Goal: Task Accomplishment & Management: Manage account settings

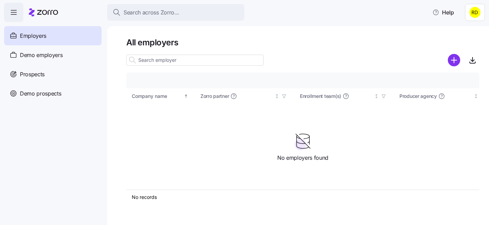
click at [97, 8] on div "Search across Zorro... Help" at bounding box center [244, 12] width 481 height 19
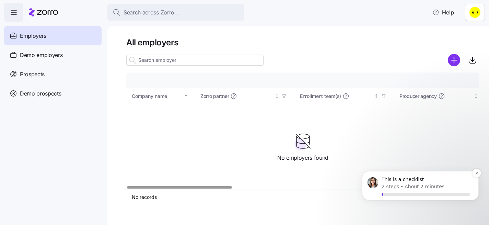
click at [401, 176] on div "This is a checklist 2 steps • About 2 minutes" at bounding box center [420, 186] width 106 height 20
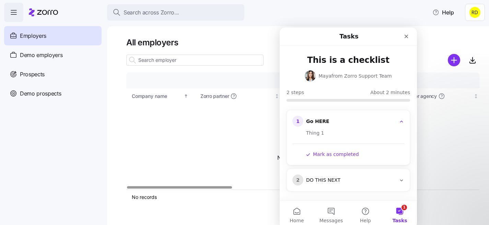
scroll to position [1, 0]
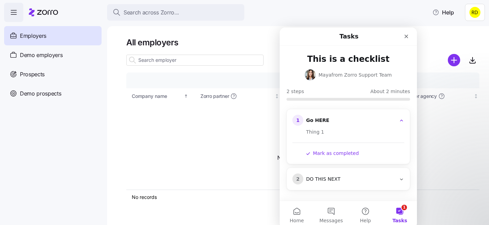
click at [332, 152] on button "Mark as completed" at bounding box center [332, 153] width 53 height 7
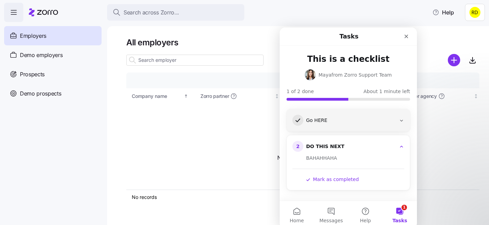
click at [334, 179] on button "Mark as completed" at bounding box center [332, 179] width 53 height 7
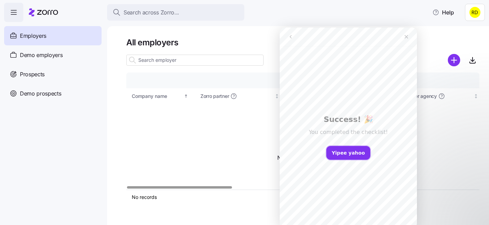
click at [351, 154] on button "Yipee yahoo" at bounding box center [349, 153] width 44 height 14
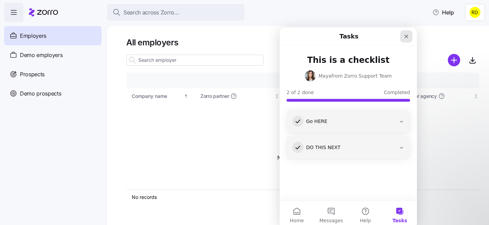
click at [405, 38] on icon "Close" at bounding box center [406, 36] width 5 height 5
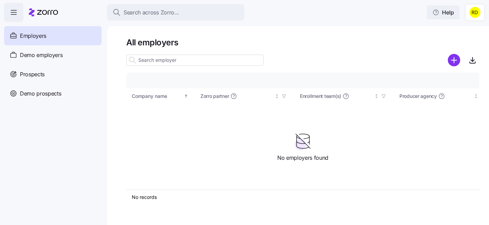
click at [435, 13] on icon "button" at bounding box center [436, 12] width 7 height 7
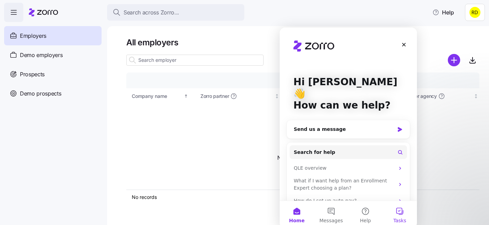
click at [398, 216] on button "Tasks" at bounding box center [400, 214] width 34 height 27
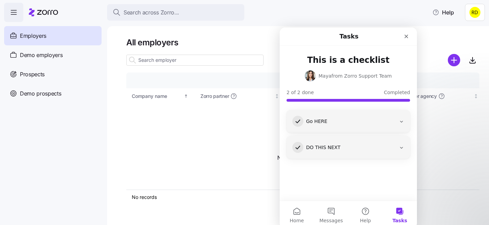
click at [356, 123] on div "Go HERE" at bounding box center [351, 121] width 90 height 7
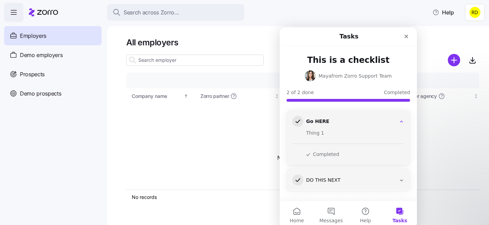
click at [356, 123] on div "Go HERE" at bounding box center [351, 121] width 90 height 7
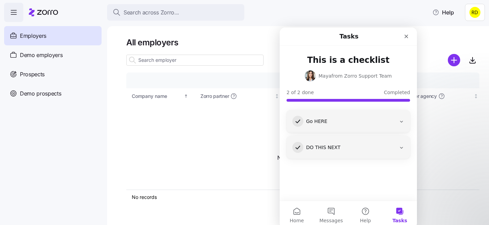
click at [356, 123] on div "Go HERE" at bounding box center [351, 121] width 90 height 7
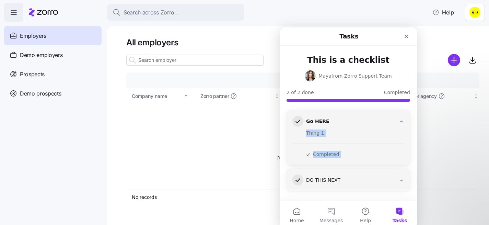
click at [322, 154] on button "Completed" at bounding box center [322, 154] width 33 height 7
click at [331, 154] on button "Completed" at bounding box center [322, 154] width 33 height 7
click at [369, 118] on div "Go HERE" at bounding box center [351, 121] width 90 height 7
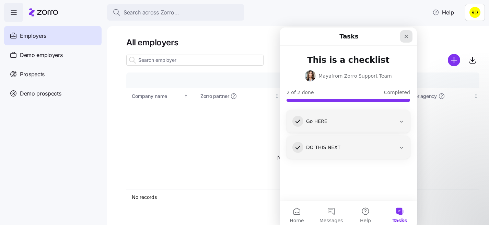
click at [406, 39] on icon "Close" at bounding box center [406, 36] width 5 height 5
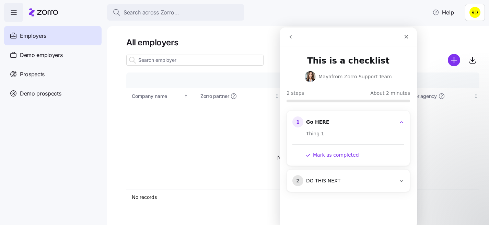
click at [476, 14] on html "Search across Zorro... Help Employers Demo employers Prospects Demo prospects A…" at bounding box center [244, 110] width 489 height 221
click at [466, 31] on div "My settings" at bounding box center [457, 31] width 36 height 8
click at [474, 19] on html "Search across Zorro... Help Employers Demo employers Prospects Demo prospects A…" at bounding box center [244, 110] width 489 height 221
click at [459, 31] on div "My settings" at bounding box center [457, 31] width 36 height 8
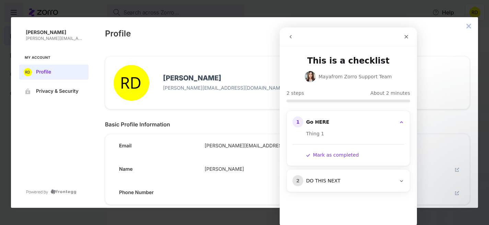
click at [470, 25] on icon "close admin-box" at bounding box center [469, 26] width 4 height 4
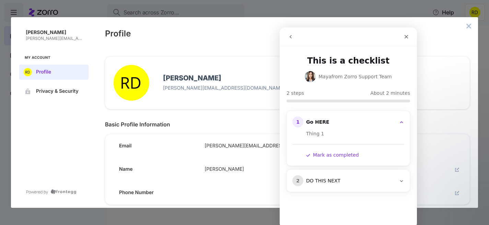
click at [469, 24] on icon "close admin-box" at bounding box center [468, 25] width 5 height 5
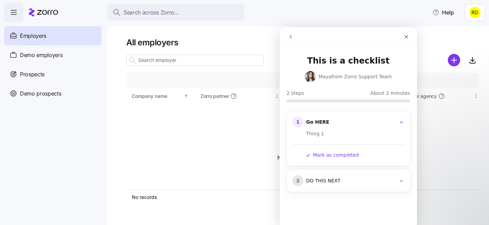
click at [474, 7] on html "Search across Zorro... Help Employers Demo employers Prospects Demo prospects A…" at bounding box center [244, 110] width 489 height 221
click at [459, 41] on div "Agency setup" at bounding box center [459, 42] width 41 height 8
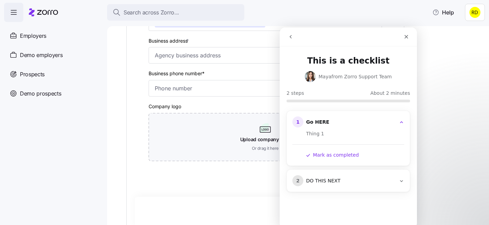
scroll to position [167, 0]
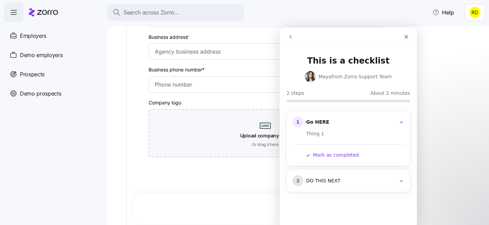
click at [351, 36] on div "Intercom messenger" at bounding box center [348, 36] width 128 height 13
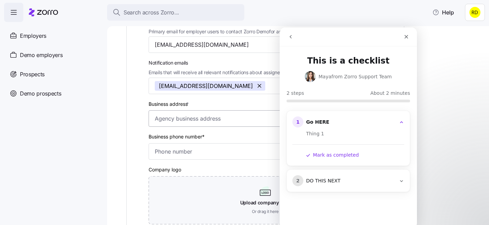
scroll to position [0, 0]
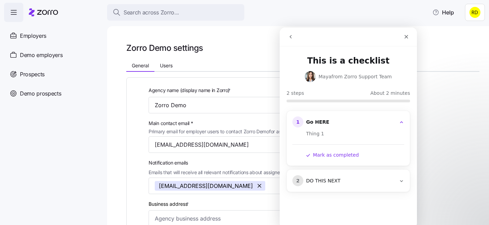
click at [476, 14] on html "Search across Zorro... Help Employers Demo employers Prospects Demo prospects A…" at bounding box center [244, 110] width 489 height 221
click at [335, 156] on button "Mark as completed" at bounding box center [332, 154] width 53 height 7
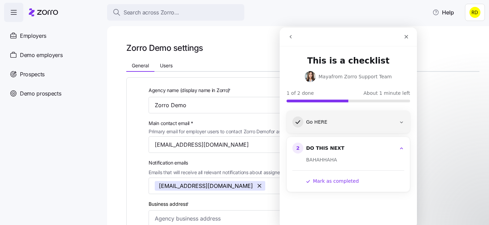
click at [231, 45] on html "Search across Zorro... Help Employers Demo employers Prospects Demo prospects A…" at bounding box center [244, 110] width 489 height 221
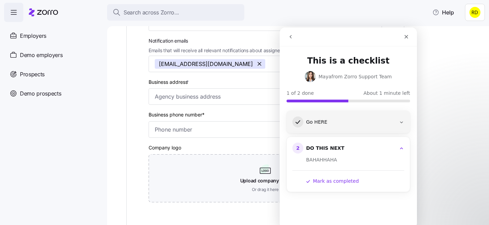
scroll to position [121, 0]
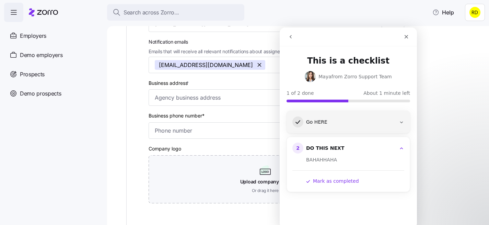
click at [221, 79] on div "Business address *" at bounding box center [266, 92] width 234 height 27
click at [352, 122] on div "Go HERE" at bounding box center [351, 122] width 90 height 7
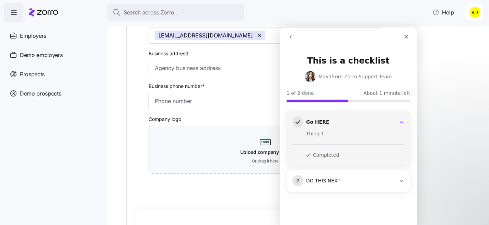
scroll to position [135, 0]
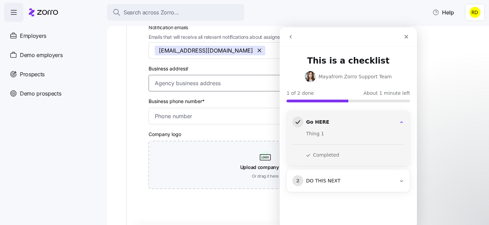
click at [195, 78] on input "Business address *" at bounding box center [266, 83] width 234 height 16
click at [202, 89] on input "Business address *" at bounding box center [266, 83] width 234 height 16
click at [195, 121] on input "Business phone number*" at bounding box center [266, 116] width 234 height 16
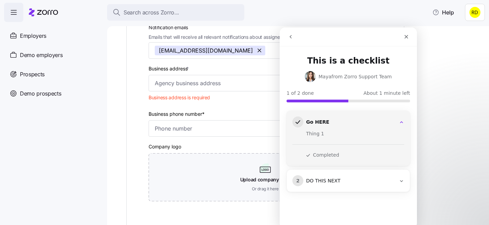
click at [311, 180] on div "DO THIS NEXT" at bounding box center [351, 181] width 90 height 7
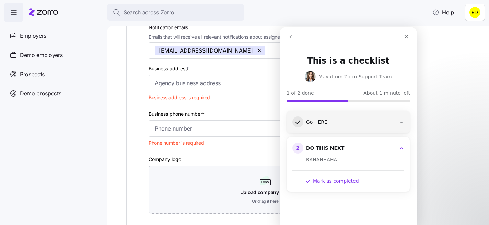
click at [322, 181] on button "Mark as completed" at bounding box center [332, 181] width 53 height 7
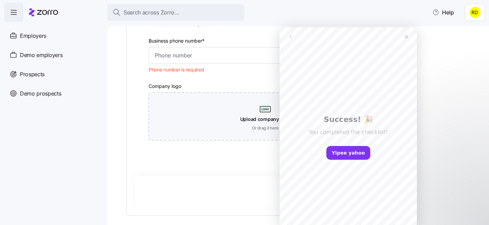
scroll to position [241, 0]
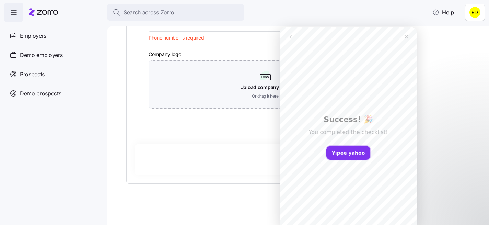
click at [337, 148] on button "Yipee yahoo" at bounding box center [349, 153] width 44 height 14
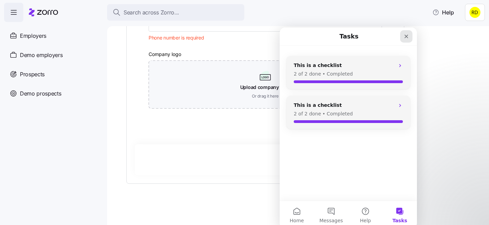
click at [409, 38] on icon "Close" at bounding box center [406, 36] width 5 height 5
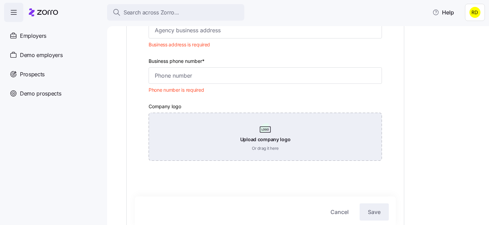
scroll to position [186, 0]
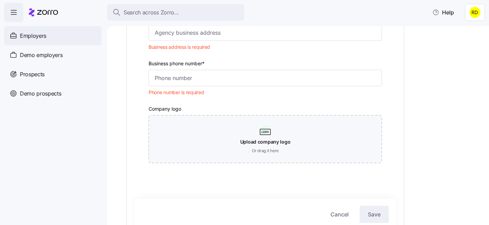
click at [47, 30] on div "Employers" at bounding box center [53, 35] width 98 height 19
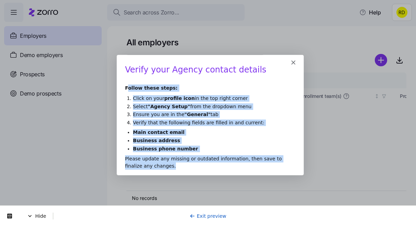
drag, startPoint x: 157, startPoint y: 166, endPoint x: 127, endPoint y: 88, distance: 83.5
click at [127, 88] on div "Verify your Agency contact details Follow these steps: Click on your profile ic…" at bounding box center [209, 119] width 187 height 111
copy div "Follow these steps: Click on your profile icon in the top right corner Select "…"
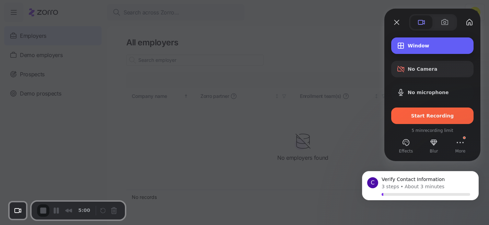
click at [423, 50] on div "Window" at bounding box center [433, 45] width 82 height 16
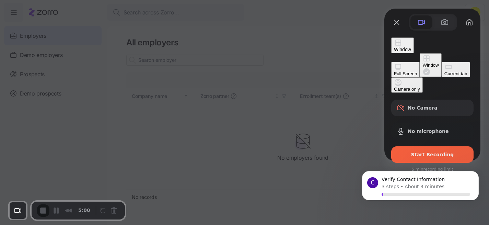
click at [445, 76] on div "Current tab" at bounding box center [456, 73] width 23 height 5
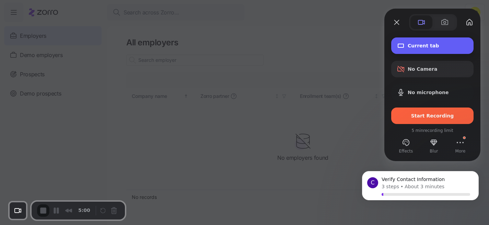
click at [431, 46] on span "Current tab" at bounding box center [438, 45] width 60 height 5
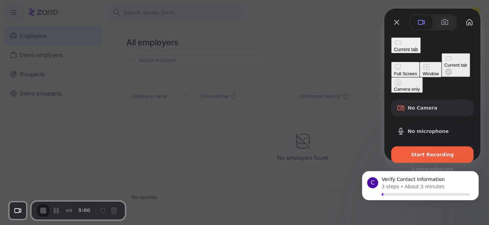
click at [392, 62] on button "Full Screen" at bounding box center [406, 69] width 29 height 15
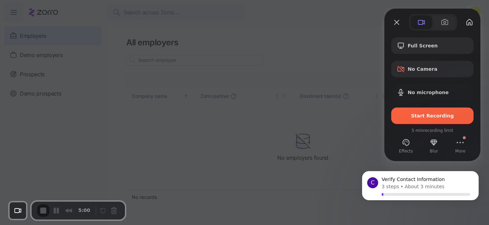
click at [250, 102] on div at bounding box center [244, 112] width 489 height 225
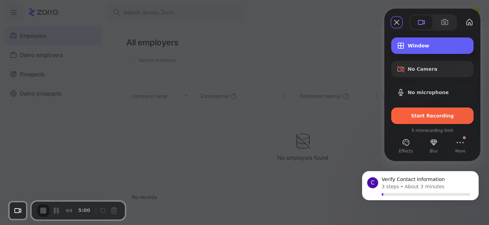
click at [429, 48] on span "Window" at bounding box center [438, 45] width 60 height 5
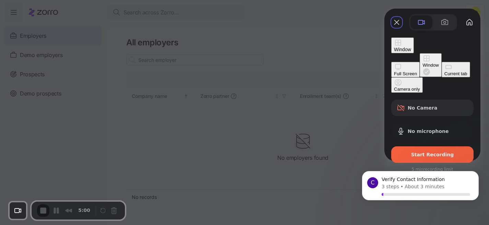
click at [394, 71] on div "Full Screen" at bounding box center [405, 73] width 23 height 5
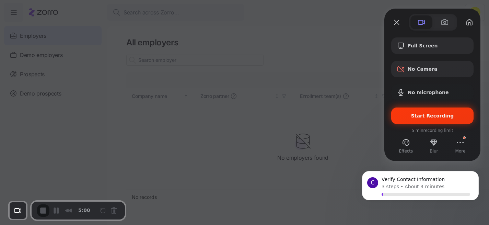
click at [431, 113] on span "Start Recording" at bounding box center [432, 115] width 43 height 5
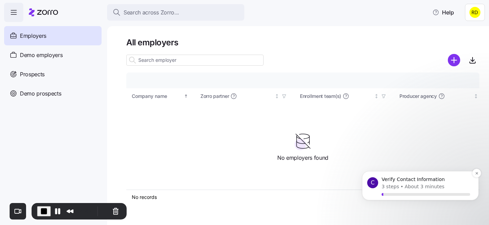
click at [373, 177] on div "C" at bounding box center [372, 182] width 11 height 11
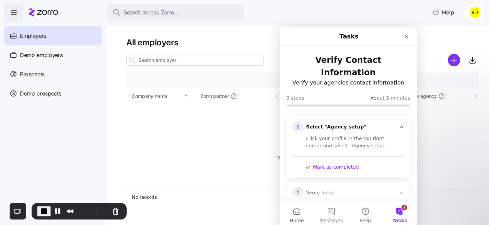
click at [476, 13] on html "Search across Zorro... Help Employers Demo employers Prospects Demo prospects A…" at bounding box center [244, 110] width 489 height 221
click at [466, 41] on div "Agency setup" at bounding box center [459, 42] width 41 height 8
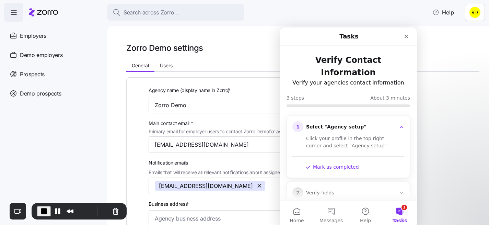
click at [321, 163] on button "Mark as completed" at bounding box center [332, 166] width 53 height 7
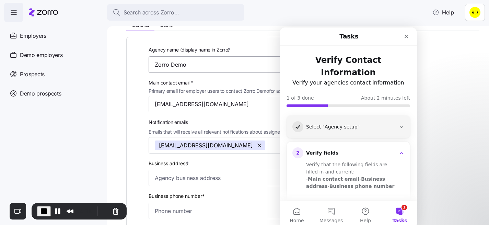
scroll to position [42, 0]
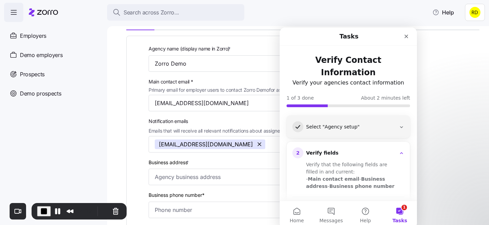
click at [353, 176] on b "Main contact email" at bounding box center [334, 178] width 52 height 5
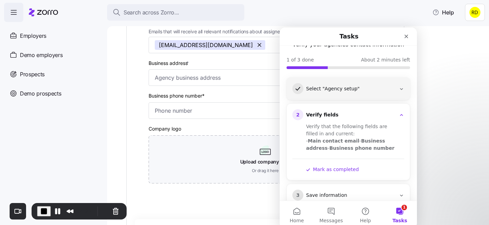
scroll to position [42, 0]
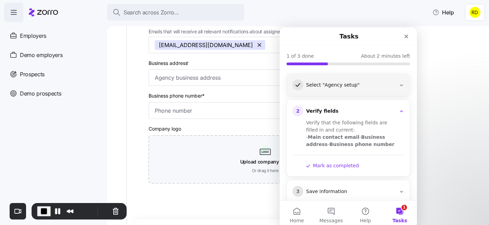
click at [340, 162] on button "Mark as completed" at bounding box center [332, 165] width 53 height 7
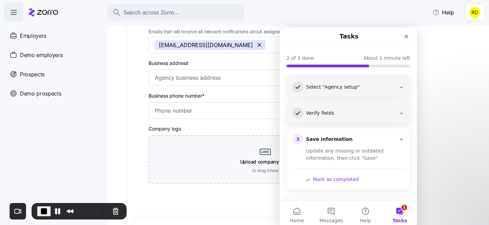
scroll to position [27, 0]
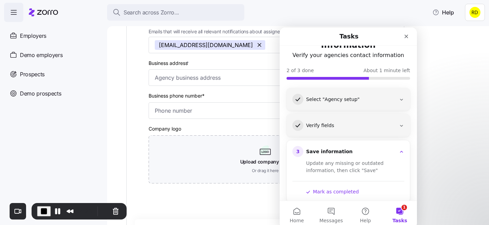
click at [321, 188] on button "Mark as completed" at bounding box center [332, 191] width 53 height 7
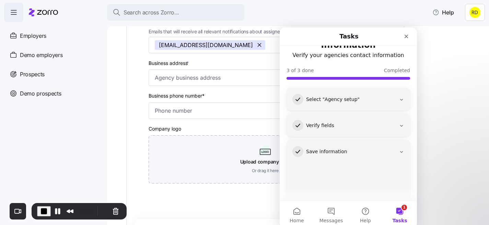
scroll to position [0, 0]
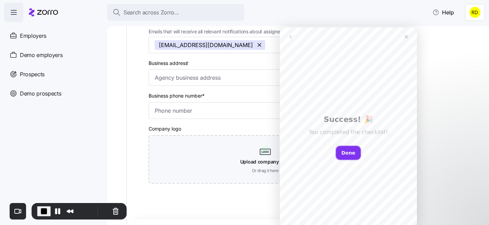
click at [351, 154] on button "Done" at bounding box center [348, 153] width 25 height 14
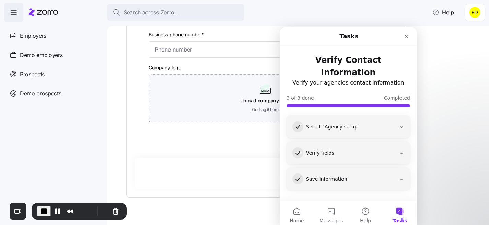
scroll to position [217, 0]
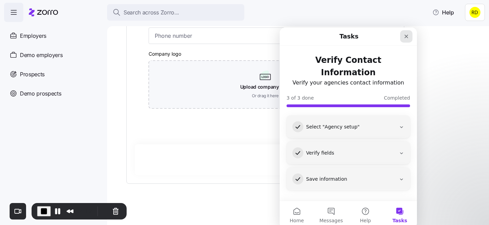
click at [407, 36] on icon "Close" at bounding box center [407, 37] width 4 height 4
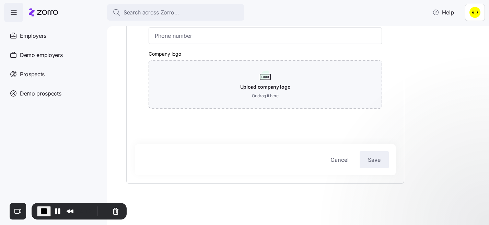
scroll to position [0, 0]
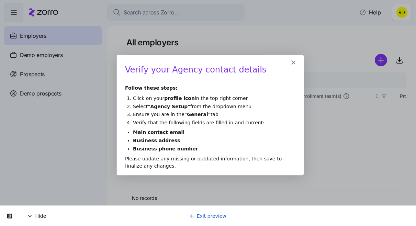
click at [292, 60] on polygon "Close" at bounding box center [293, 62] width 4 height 4
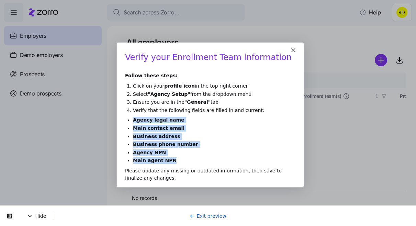
drag, startPoint x: 172, startPoint y: 161, endPoint x: 133, endPoint y: 120, distance: 56.4
click at [133, 120] on ul "Agency legal name Main contact email Business address Business phone number Age…" at bounding box center [209, 139] width 170 height 47
copy ul "Agency legal name Main contact email Business address Business phone number Age…"
